Goal: Task Accomplishment & Management: Use online tool/utility

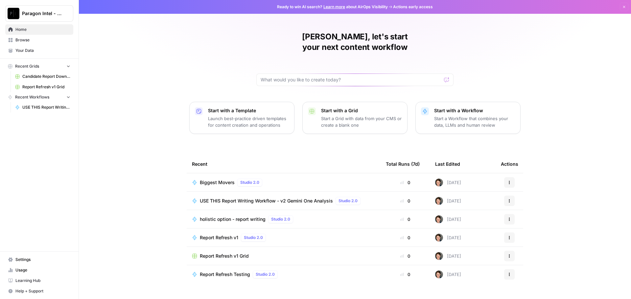
click at [238, 198] on span "USE THIS Report Writing Workflow - v2 Gemini One Analysis" at bounding box center [266, 201] width 133 height 7
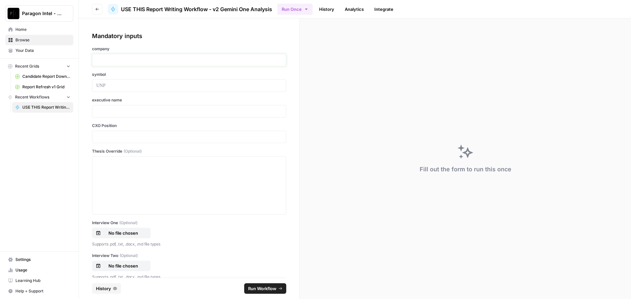
click at [123, 58] on p at bounding box center [189, 60] width 186 height 7
click at [134, 54] on div "*********" at bounding box center [189, 60] width 194 height 12
click at [124, 58] on p "*********" at bounding box center [186, 60] width 181 height 7
click at [109, 85] on p at bounding box center [189, 85] width 186 height 7
click at [111, 91] on div at bounding box center [189, 85] width 194 height 12
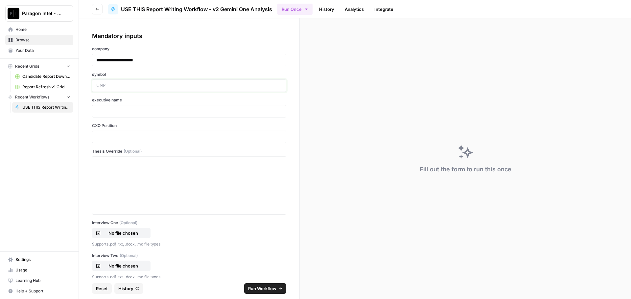
click at [106, 85] on p at bounding box center [189, 85] width 186 height 7
click at [110, 108] on div at bounding box center [189, 111] width 194 height 12
click at [105, 111] on p at bounding box center [189, 111] width 186 height 7
click at [97, 134] on p at bounding box center [189, 137] width 186 height 7
click at [123, 175] on div at bounding box center [189, 185] width 186 height 53
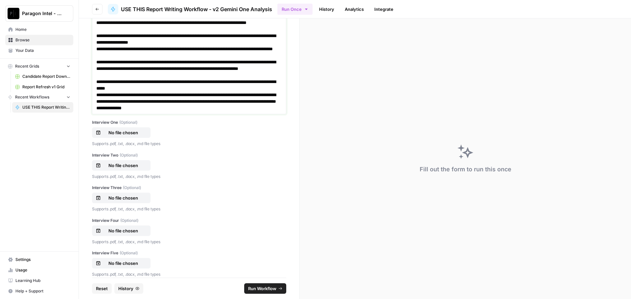
scroll to position [164, 0]
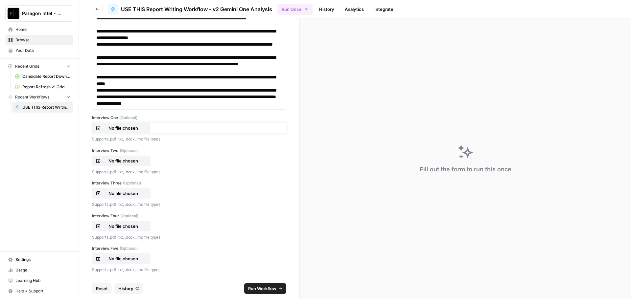
click at [122, 127] on p "No file chosen" at bounding box center [123, 128] width 42 height 7
click at [115, 159] on p "No file chosen" at bounding box center [123, 161] width 42 height 7
click at [122, 193] on p "No file chosen" at bounding box center [123, 193] width 42 height 7
click at [107, 225] on p "No file chosen" at bounding box center [123, 226] width 42 height 7
click at [118, 260] on p "No file chosen" at bounding box center [123, 259] width 42 height 7
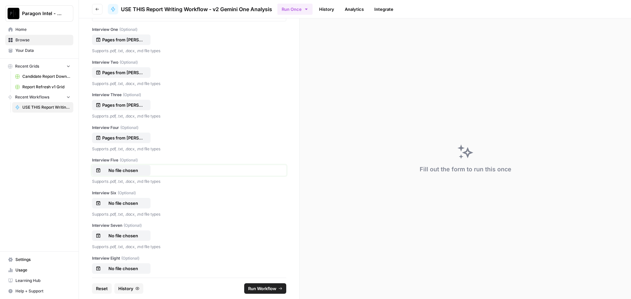
scroll to position [263, 0]
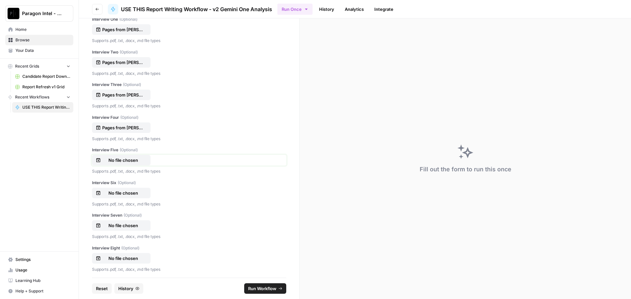
click at [137, 161] on p "No file chosen" at bounding box center [123, 160] width 42 height 7
click at [139, 193] on p "No file chosen" at bounding box center [123, 193] width 42 height 7
click at [127, 224] on p "No file chosen" at bounding box center [123, 225] width 42 height 7
click at [107, 258] on p "No file chosen" at bounding box center [123, 258] width 42 height 7
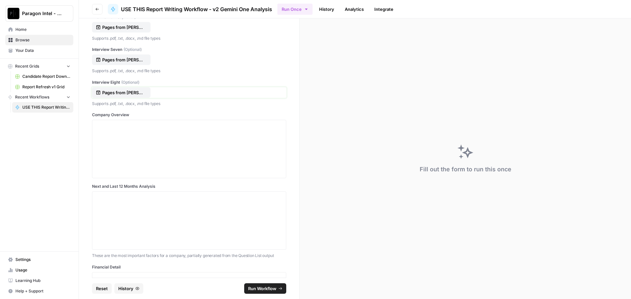
scroll to position [460, 0]
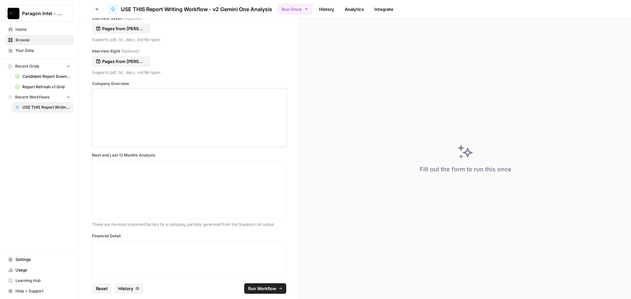
click at [123, 102] on div at bounding box center [189, 118] width 186 height 53
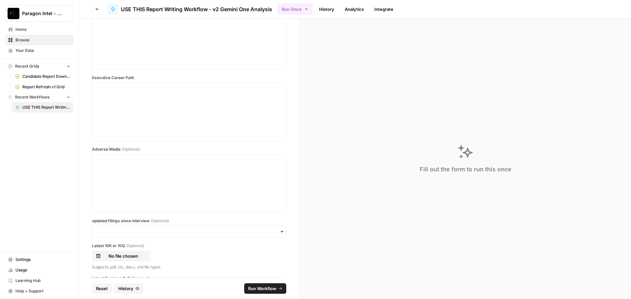
scroll to position [723, 0]
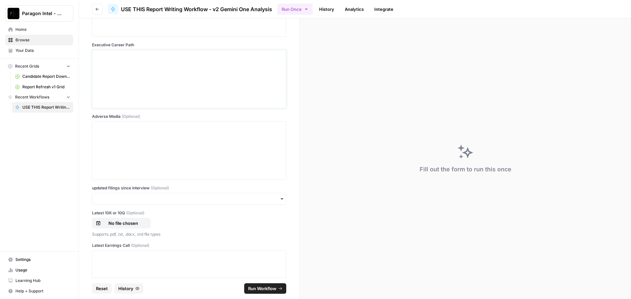
click at [121, 57] on p at bounding box center [189, 56] width 186 height 7
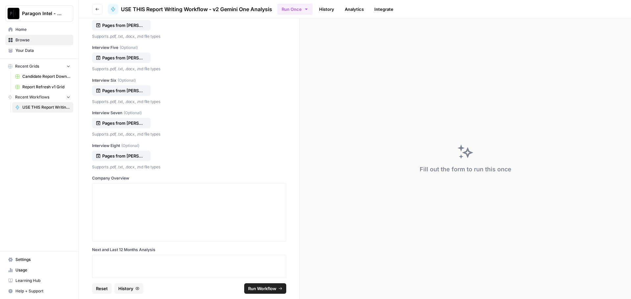
scroll to position [362, 0]
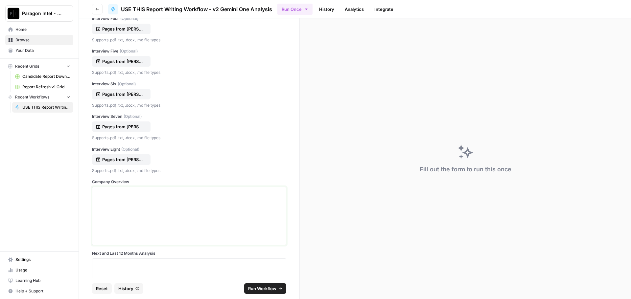
click at [103, 192] on p at bounding box center [189, 193] width 186 height 7
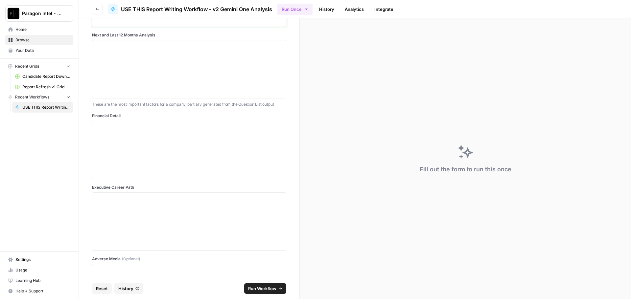
scroll to position [592, 0]
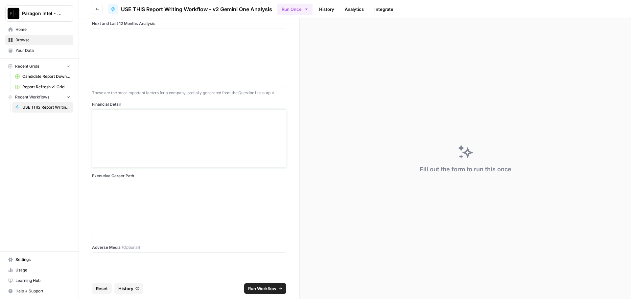
click at [111, 116] on p at bounding box center [189, 115] width 186 height 7
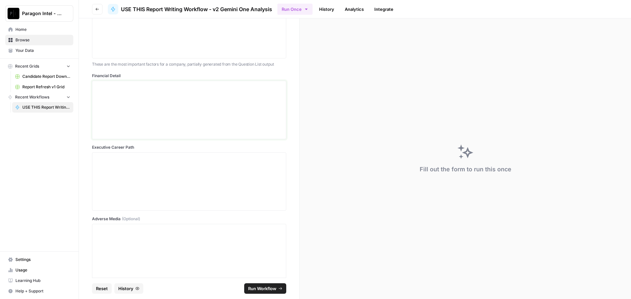
scroll to position [690, 0]
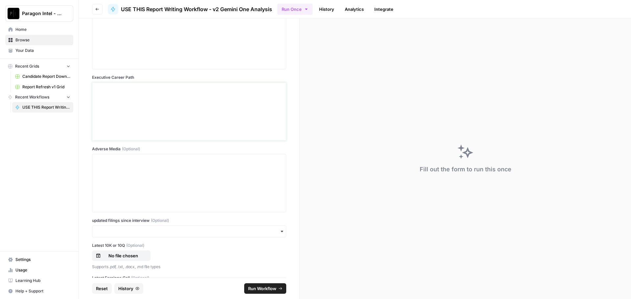
click at [112, 102] on div at bounding box center [189, 111] width 186 height 53
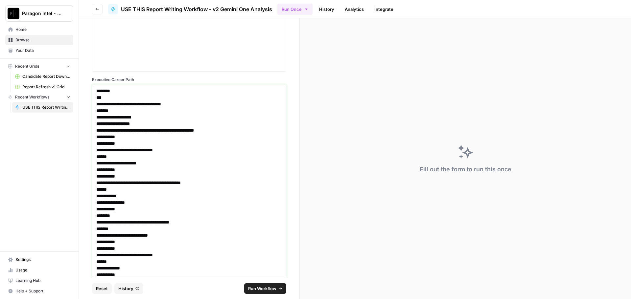
scroll to position [689, 0]
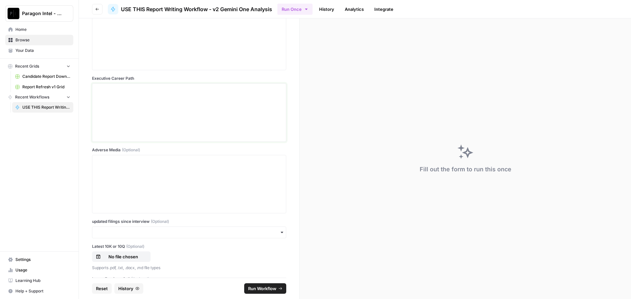
click at [138, 116] on div at bounding box center [189, 112] width 186 height 53
click at [98, 94] on div at bounding box center [189, 112] width 186 height 53
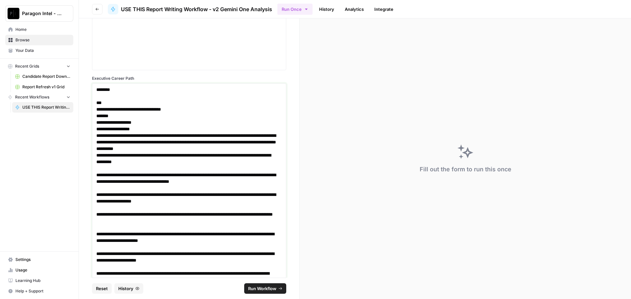
scroll to position [932, 0]
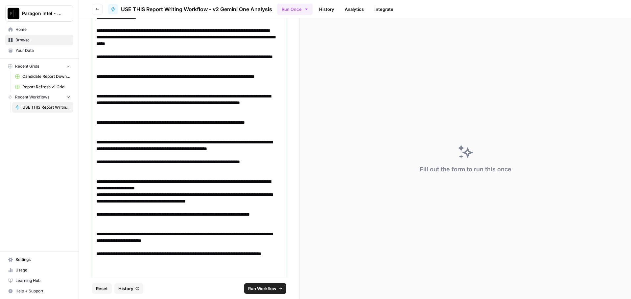
click at [194, 117] on p "**********" at bounding box center [186, 106] width 181 height 26
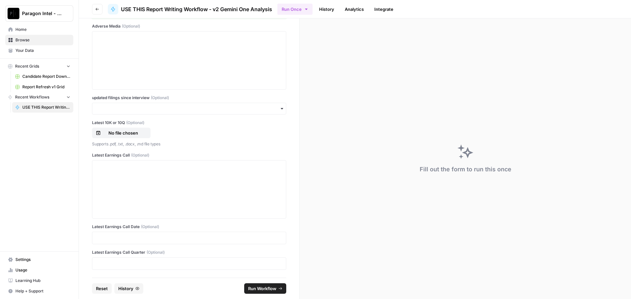
scroll to position [756, 0]
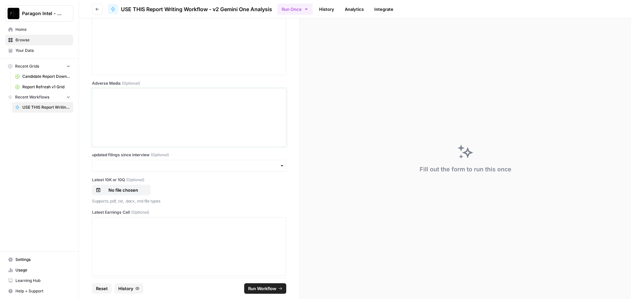
click at [110, 95] on p at bounding box center [189, 94] width 186 height 7
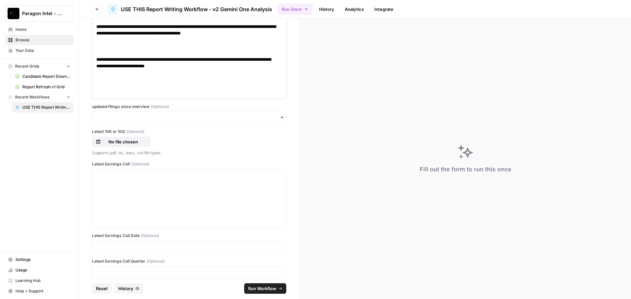
scroll to position [1391, 0]
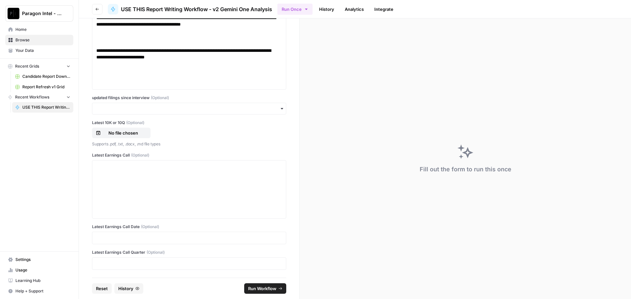
click at [251, 289] on span "Run Workflow" at bounding box center [262, 288] width 28 height 7
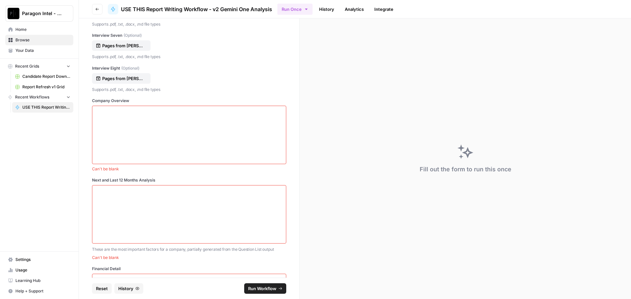
scroll to position [470, 0]
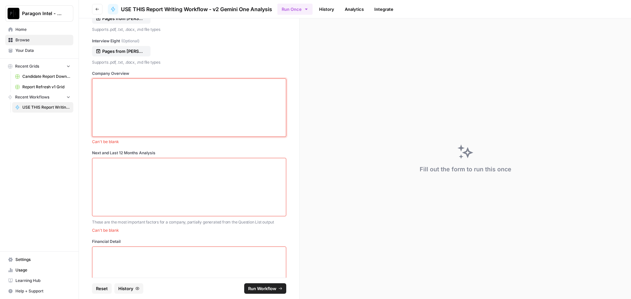
click at [129, 100] on div at bounding box center [189, 107] width 186 height 53
